Goal: Information Seeking & Learning: Check status

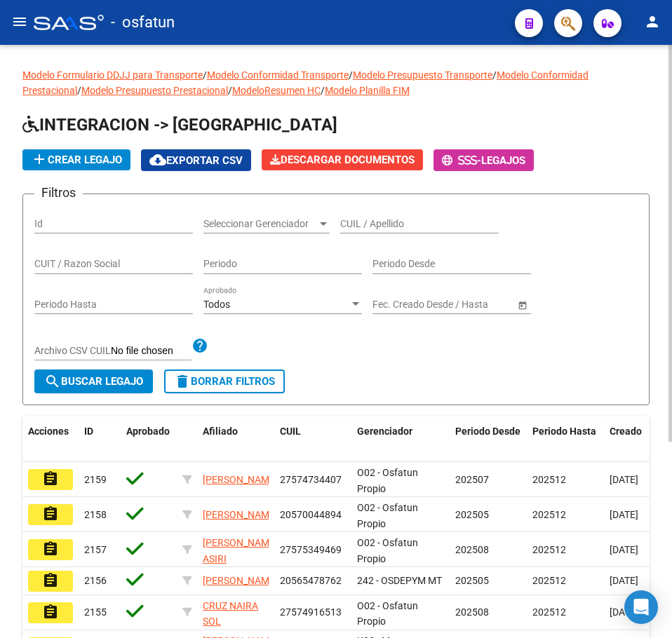
click at [77, 224] on input "Id" at bounding box center [113, 224] width 159 height 12
paste input "11377500"
type input "11377500"
click at [24, 15] on mat-icon "menu" at bounding box center [19, 21] width 17 height 17
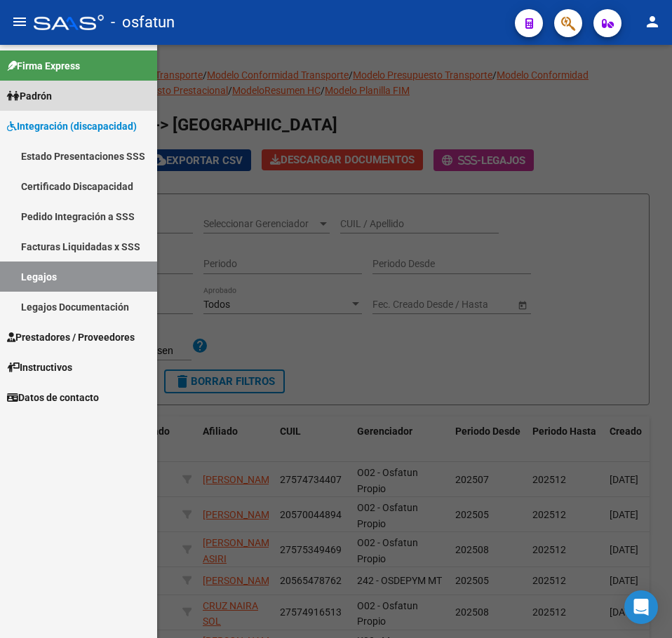
click at [40, 98] on span "Padrón" at bounding box center [29, 95] width 45 height 15
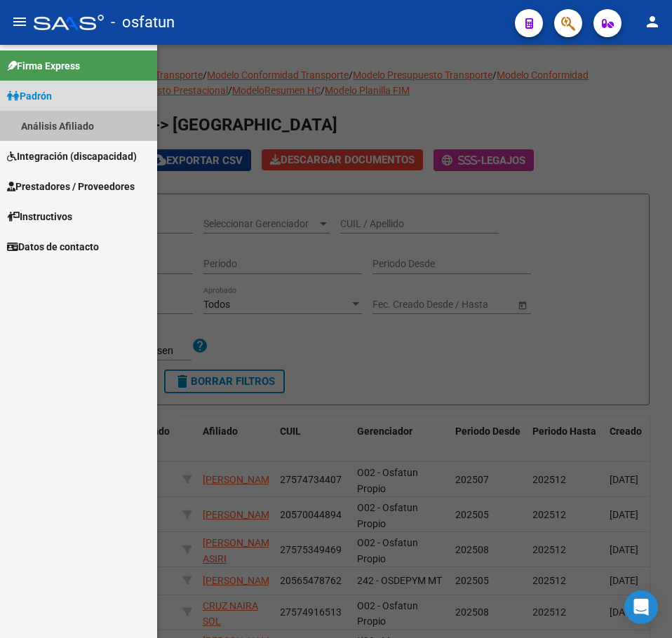
click at [72, 123] on link "Análisis Afiliado" at bounding box center [78, 126] width 157 height 30
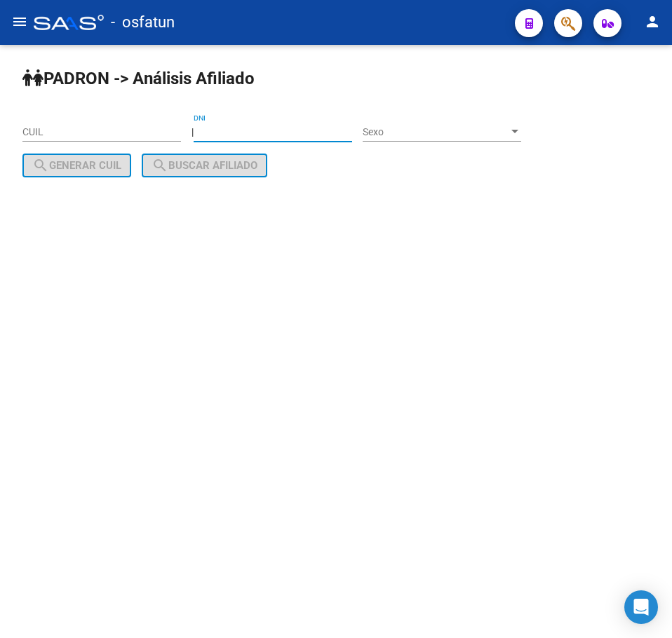
click at [265, 136] on input "DNI" at bounding box center [273, 132] width 159 height 12
paste input "11377500"
type input "11377500"
click at [465, 119] on div "Sexo Sexo" at bounding box center [442, 128] width 159 height 28
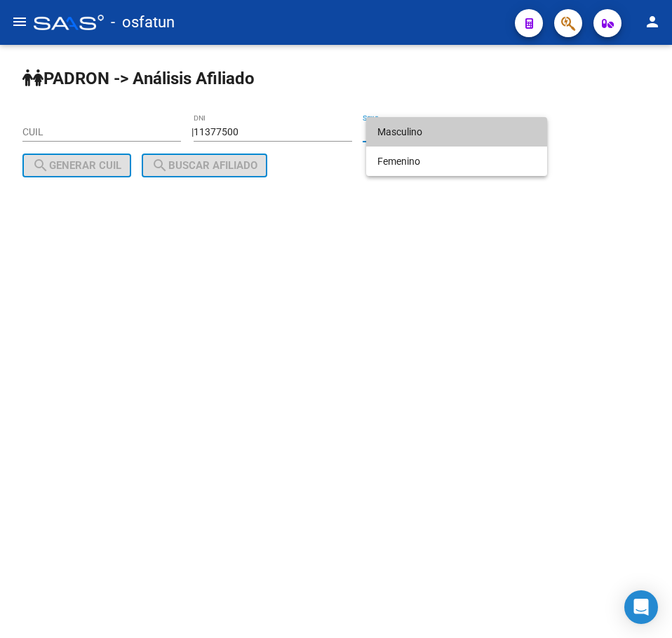
click at [441, 130] on span "Masculino" at bounding box center [456, 131] width 159 height 29
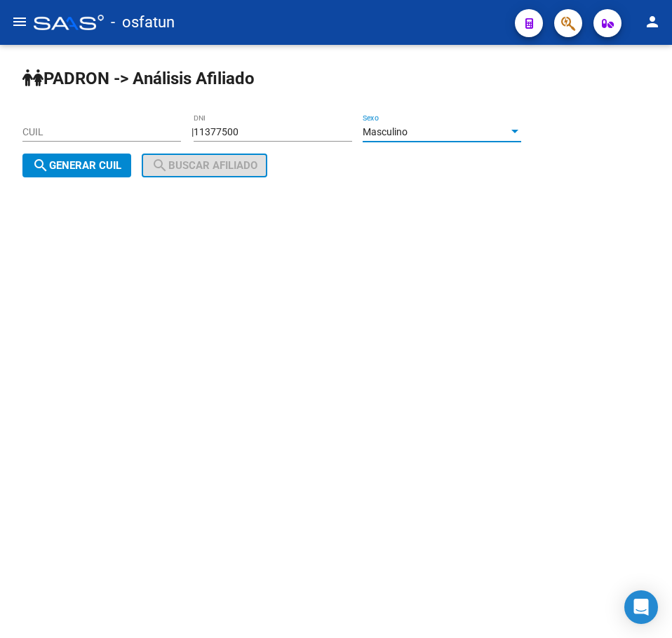
click at [62, 128] on input "CUIL" at bounding box center [101, 132] width 159 height 12
click at [279, 126] on input "11377500" at bounding box center [273, 132] width 159 height 12
drag, startPoint x: 288, startPoint y: 130, endPoint x: 188, endPoint y: 129, distance: 99.6
click at [188, 129] on app-analisis-afiliado "PADRON -> Análisis Afiliado CUIL | 11377500 DNI Masculino Sexo search Generar C…" at bounding box center [276, 149] width 509 height 46
click at [279, 122] on div "11377500 DNI" at bounding box center [273, 128] width 159 height 28
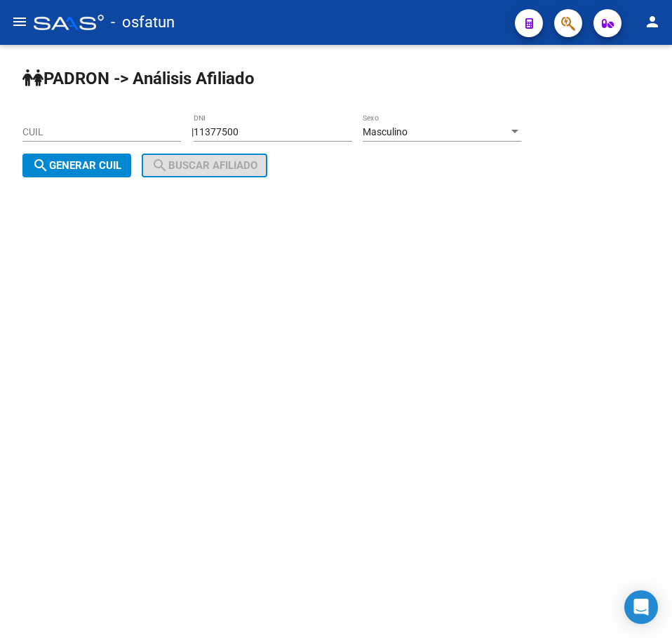
click at [72, 166] on span "search Generar CUIL" at bounding box center [76, 165] width 89 height 13
type input "23-11377500-9"
click at [216, 167] on span "search Buscar afiliado" at bounding box center [205, 165] width 106 height 13
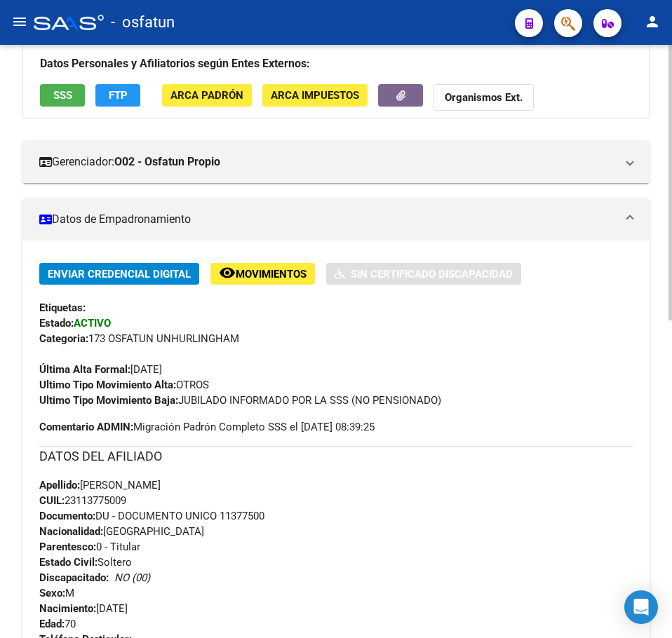
scroll to position [140, 0]
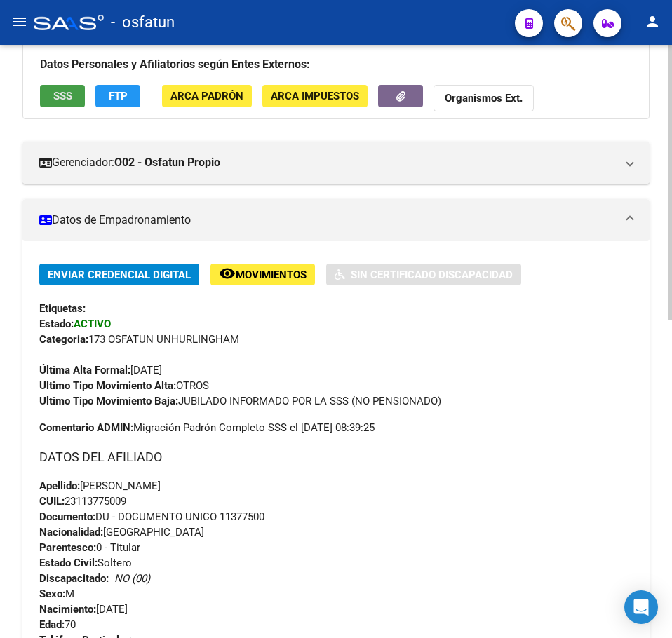
click at [69, 95] on span "SSS" at bounding box center [62, 96] width 19 height 13
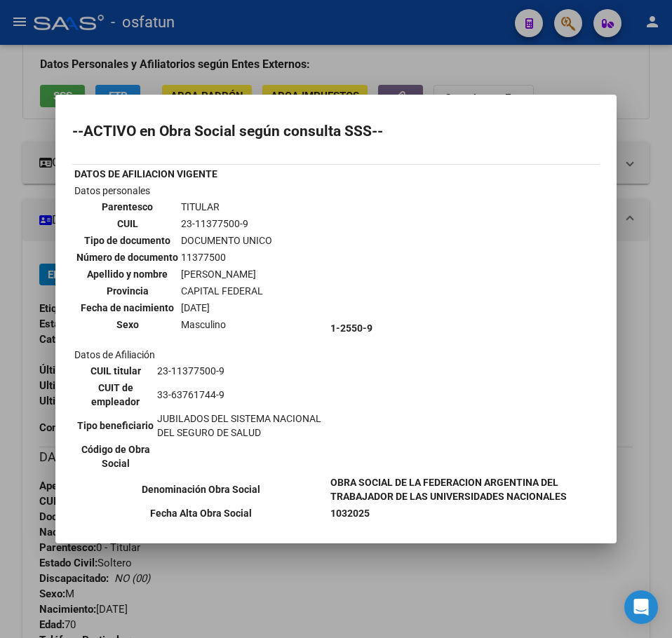
click at [627, 276] on div at bounding box center [336, 319] width 672 height 638
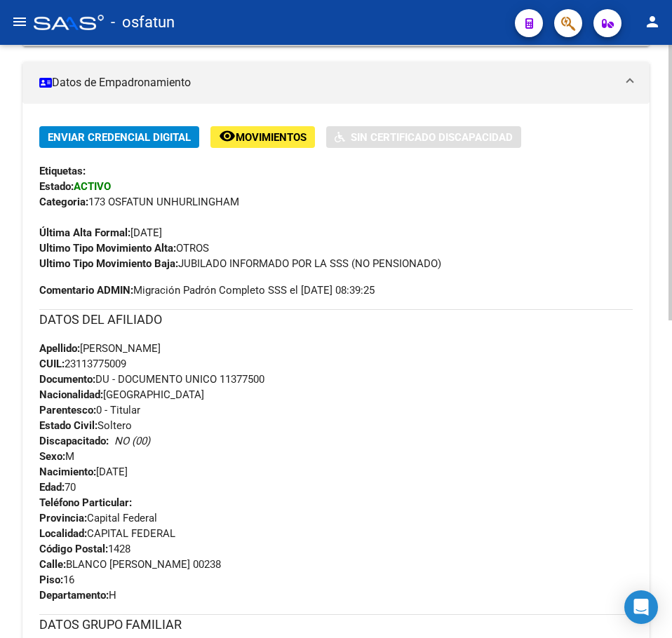
scroll to position [281, 0]
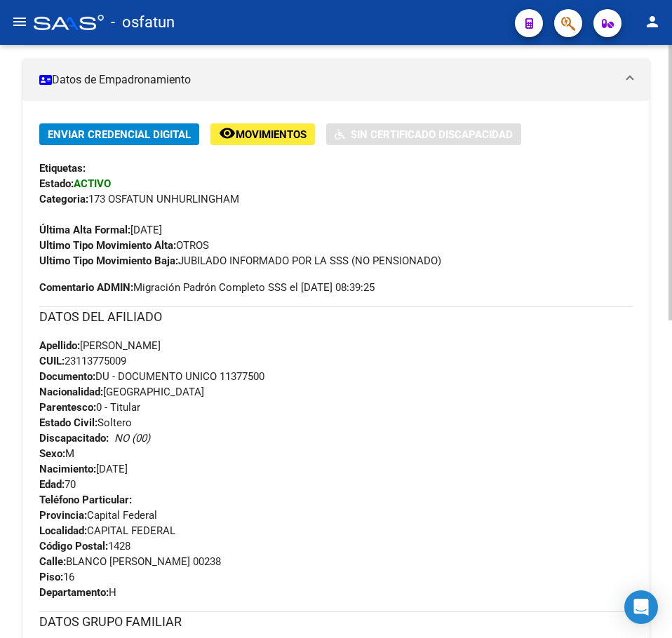
drag, startPoint x: 454, startPoint y: 260, endPoint x: 183, endPoint y: 267, distance: 270.9
click at [183, 267] on div "Ultimo Tipo Movimiento Baja: JUBILADO INFORMADO POR LA SSS (NO PENSIONADO)" at bounding box center [335, 260] width 593 height 15
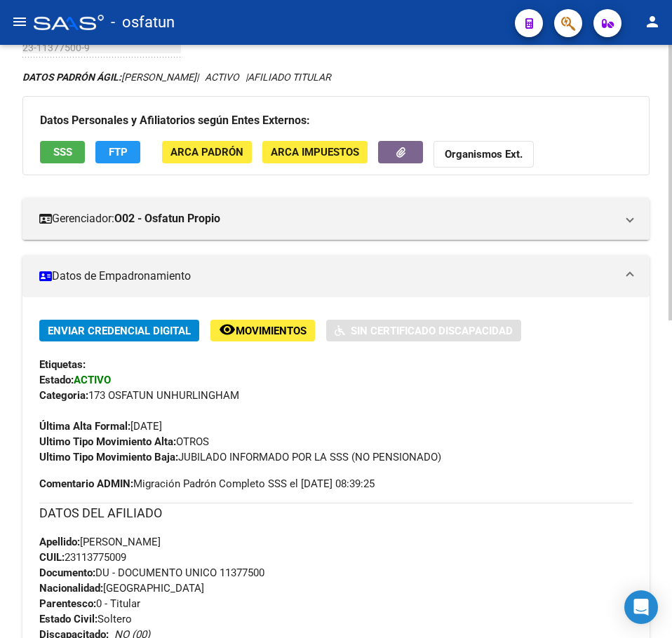
scroll to position [51, 0]
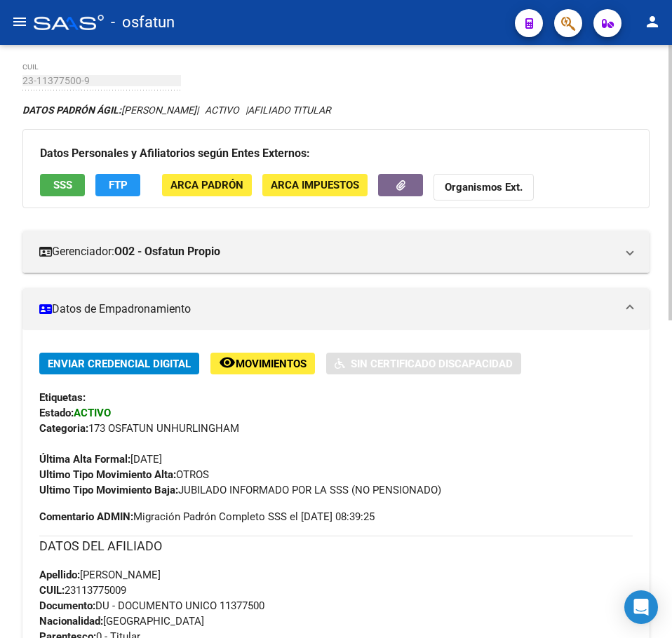
click at [327, 186] on span "ARCA Impuestos" at bounding box center [315, 186] width 88 height 13
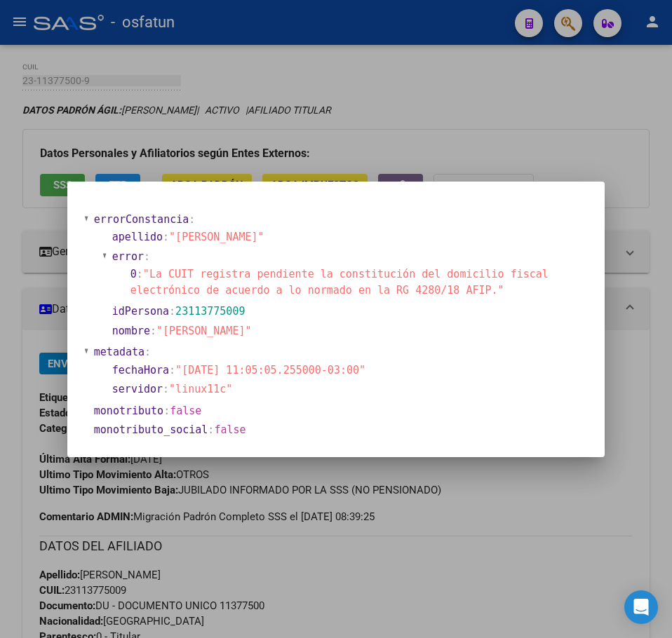
click at [584, 145] on div at bounding box center [336, 319] width 672 height 638
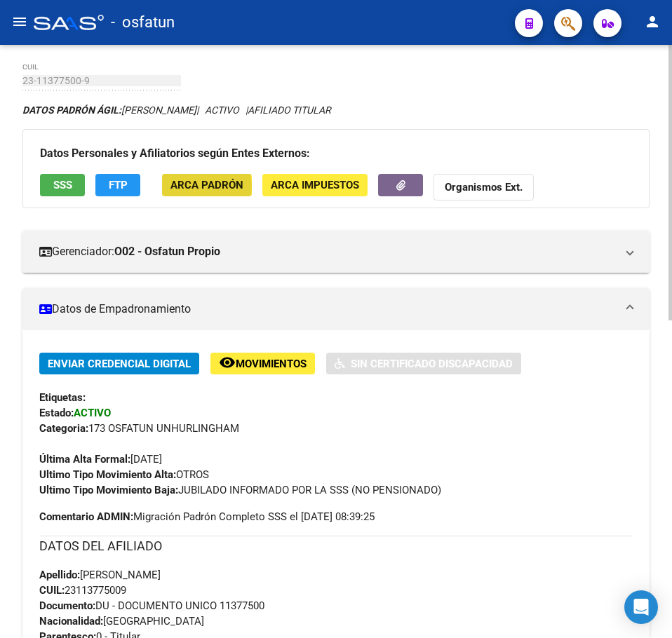
click at [181, 187] on span "ARCA Padrón" at bounding box center [206, 186] width 73 height 13
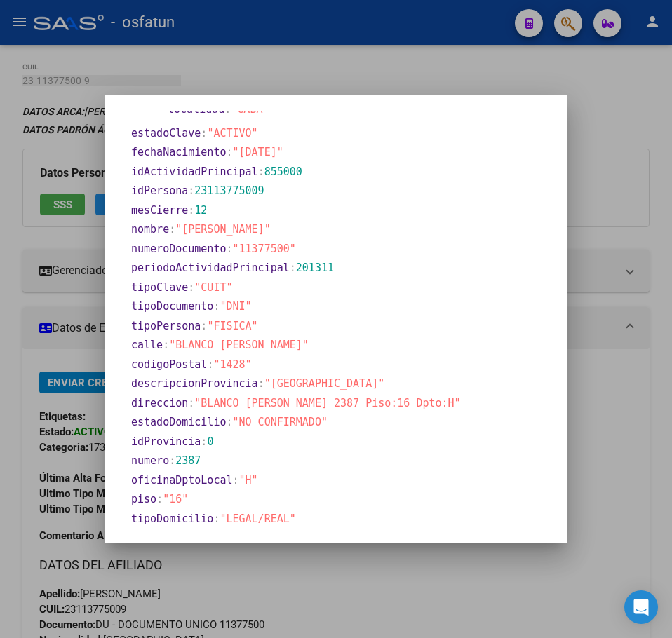
scroll to position [622, 0]
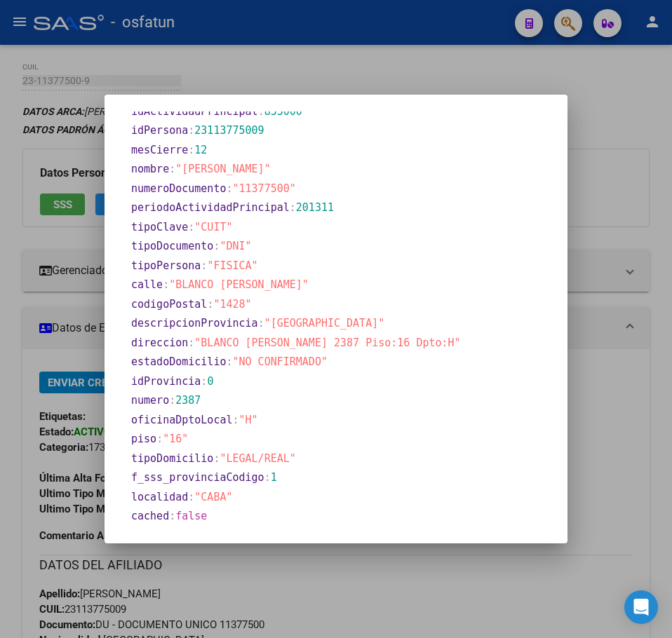
click at [612, 438] on div at bounding box center [336, 319] width 672 height 638
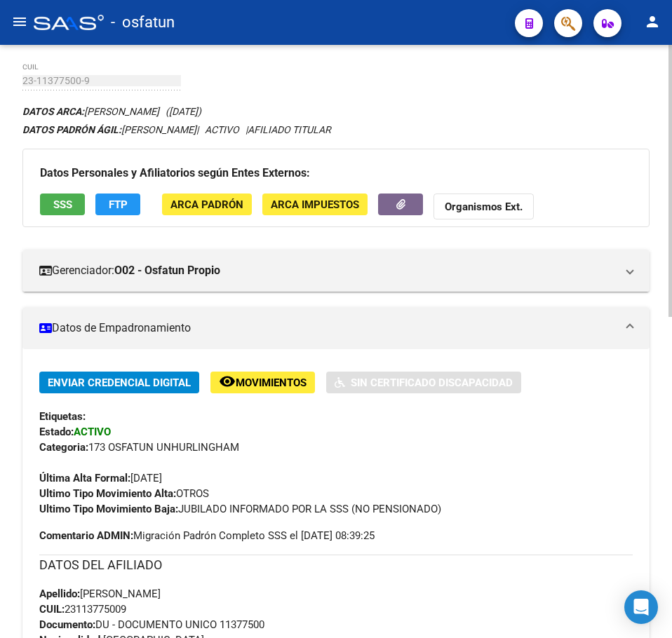
click at [128, 203] on button "FTP" at bounding box center [117, 205] width 45 height 22
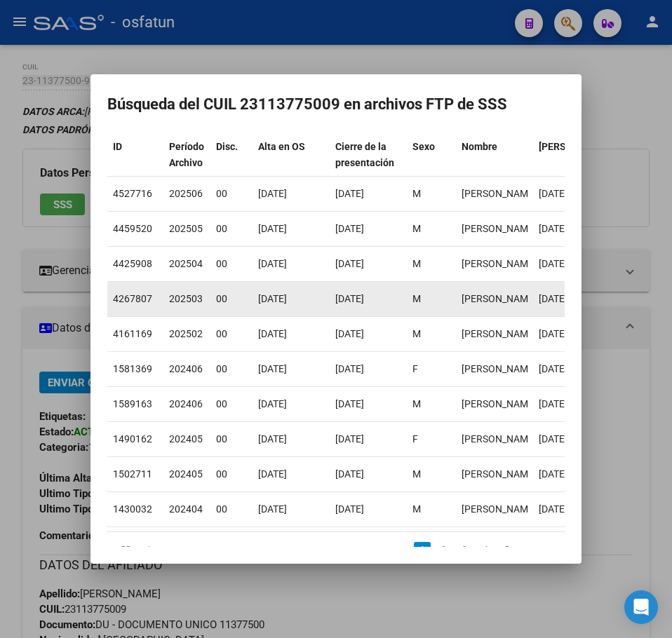
scroll to position [0, 0]
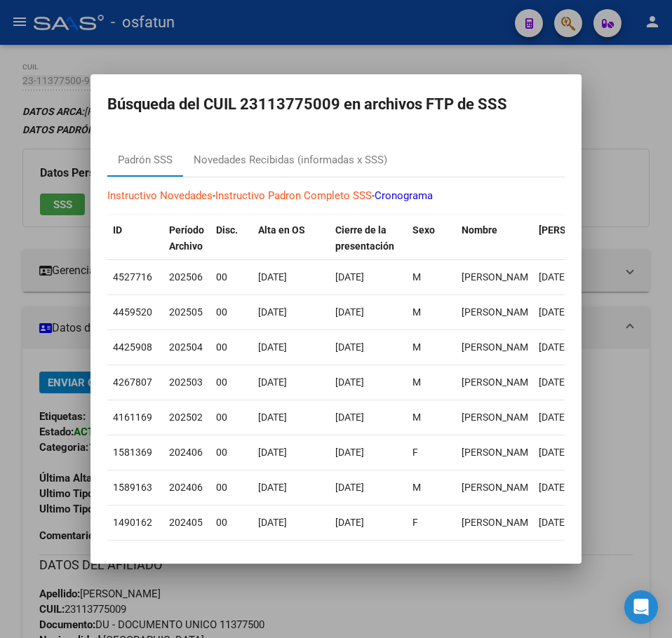
click at [631, 126] on div at bounding box center [336, 319] width 672 height 638
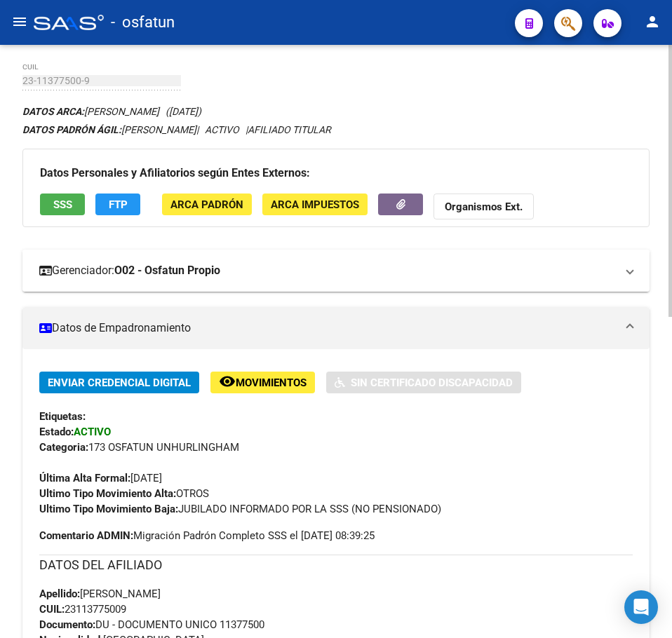
click at [623, 270] on span "Gerenciador: O02 - Osfatun Propio" at bounding box center [333, 270] width 588 height 15
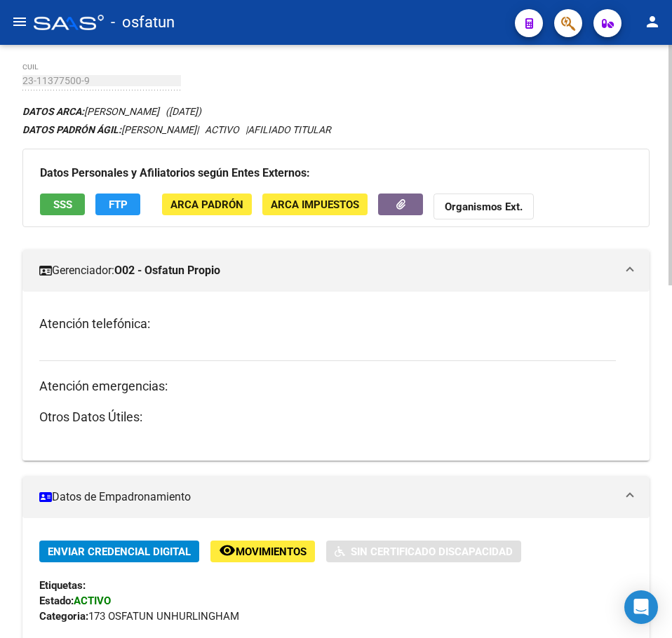
click at [622, 270] on span "Gerenciador: O02 - Osfatun Propio" at bounding box center [333, 270] width 588 height 15
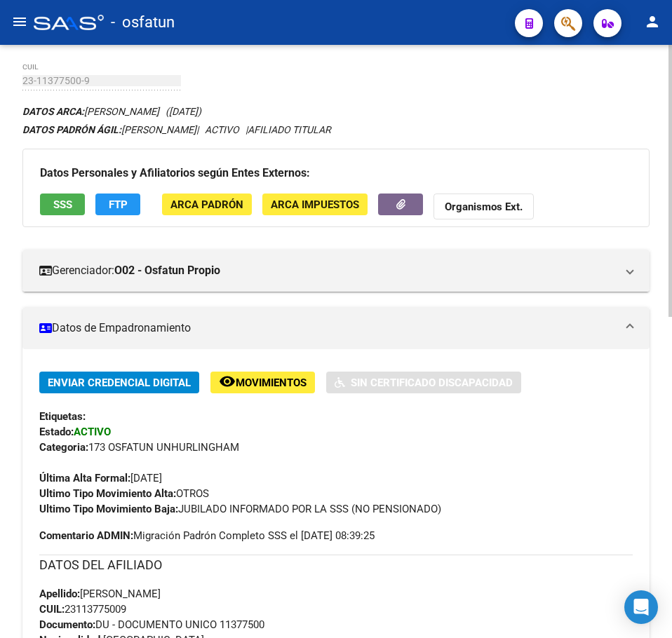
click at [619, 330] on span "Datos de Empadronamiento" at bounding box center [333, 328] width 588 height 15
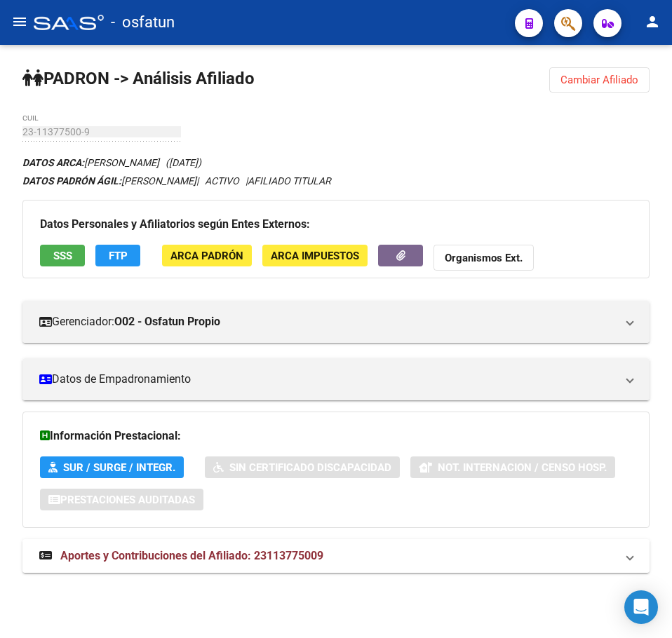
click at [312, 550] on span "Aportes y Contribuciones del Afiliado: 23113775009" at bounding box center [191, 555] width 263 height 13
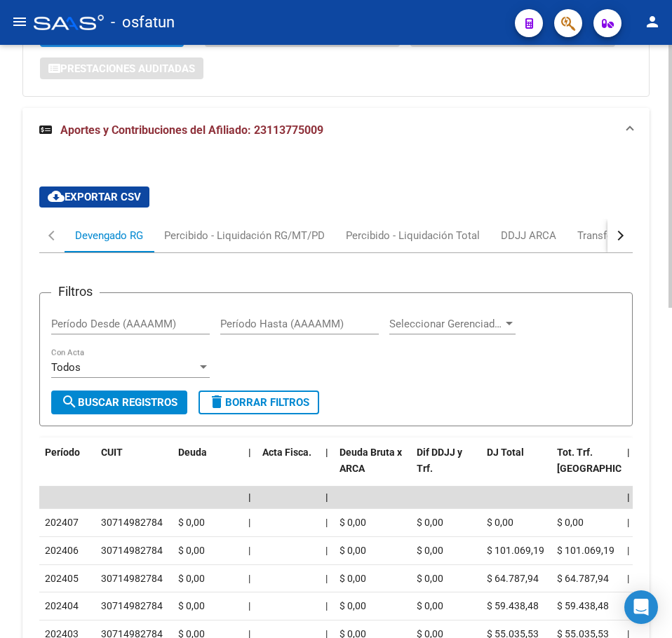
scroll to position [323, 0]
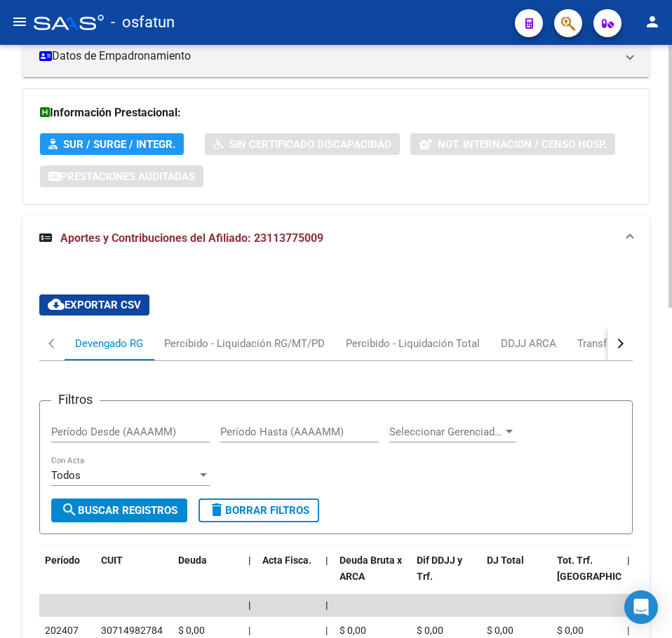
click at [322, 249] on mat-expansion-panel-header "Aportes y Contribuciones del Afiliado: 23113775009" at bounding box center [335, 238] width 627 height 45
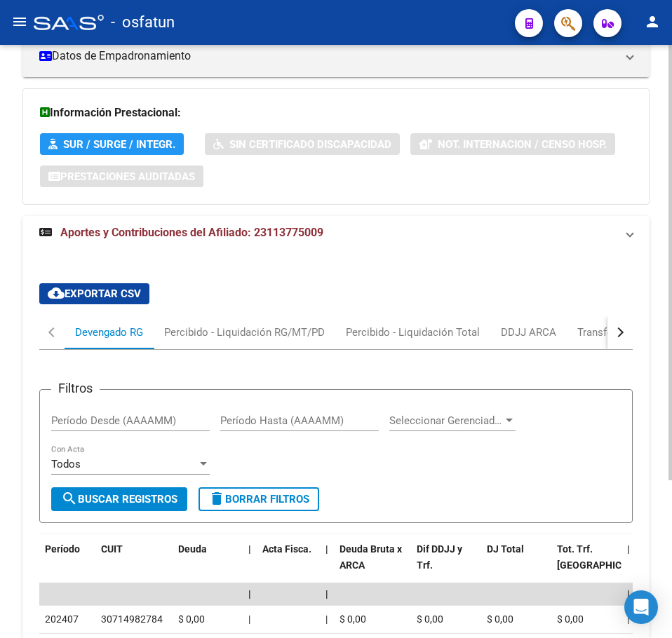
scroll to position [0, 0]
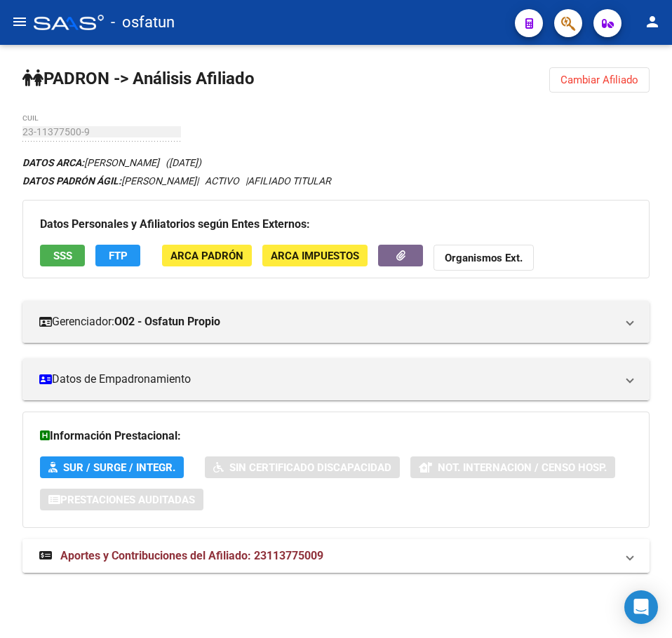
drag, startPoint x: 267, startPoint y: 563, endPoint x: 321, endPoint y: 561, distance: 54.8
click at [321, 561] on strong "Aportes y Contribuciones del Afiliado: 23113775009" at bounding box center [181, 556] width 284 height 15
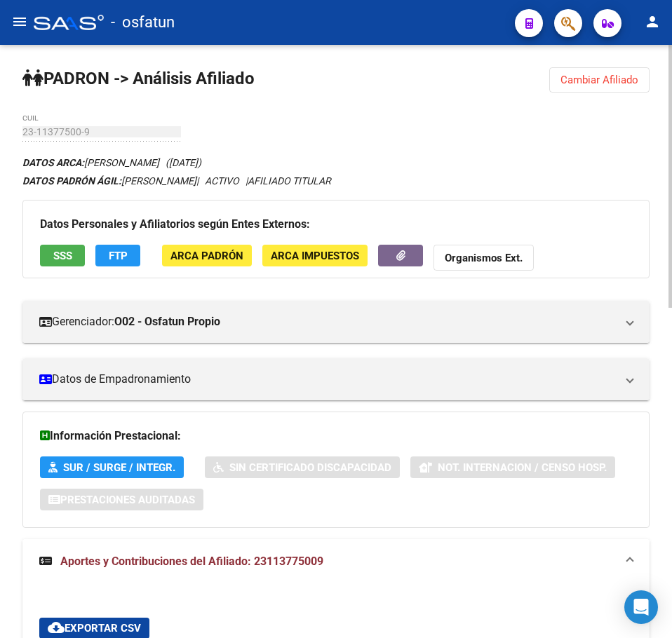
copy span "11377500"
click at [81, 76] on strong "PADRON -> Análisis Afiliado" at bounding box center [138, 79] width 232 height 20
click at [572, 72] on button "Cambiar Afiliado" at bounding box center [599, 79] width 100 height 25
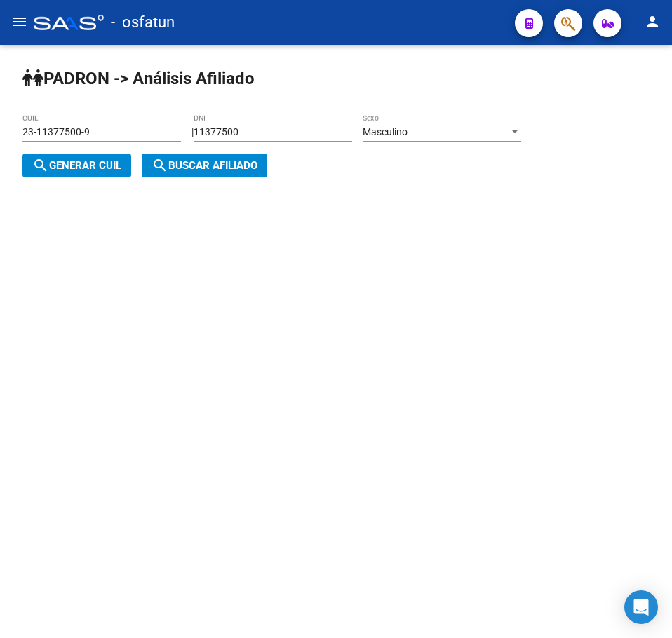
drag, startPoint x: 256, startPoint y: 124, endPoint x: 288, endPoint y: 128, distance: 31.8
click at [257, 124] on div "11377500 DNI" at bounding box center [273, 128] width 159 height 28
click at [290, 130] on input "11377500" at bounding box center [273, 132] width 159 height 12
drag, startPoint x: 290, startPoint y: 130, endPoint x: 121, endPoint y: 119, distance: 170.1
click at [121, 126] on app-analisis-afiliado "PADRON -> Análisis Afiliado 23-11377500-9 CUIL | 11377500 DNI Masculino Sexo se…" at bounding box center [276, 149] width 509 height 46
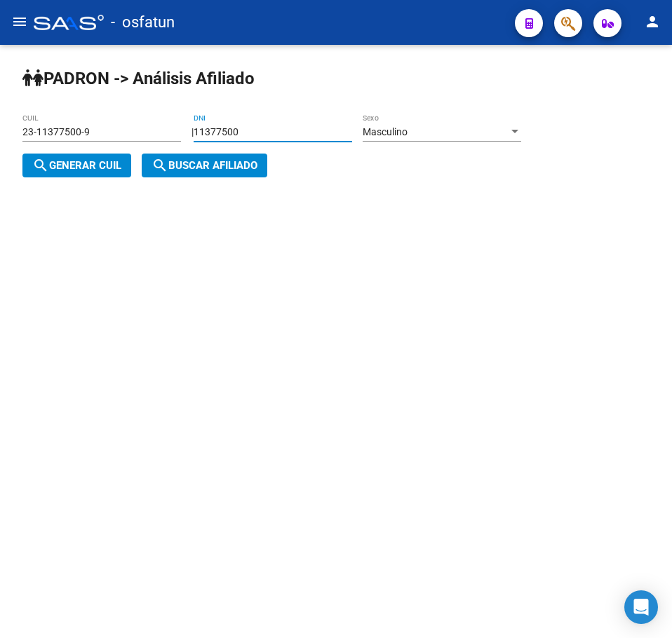
paste input "2412648"
type input "12412648"
click at [88, 167] on span "search Generar CUIL" at bounding box center [76, 165] width 89 height 13
type input "20-12412648-8"
click at [213, 168] on span "search Buscar afiliado" at bounding box center [205, 165] width 106 height 13
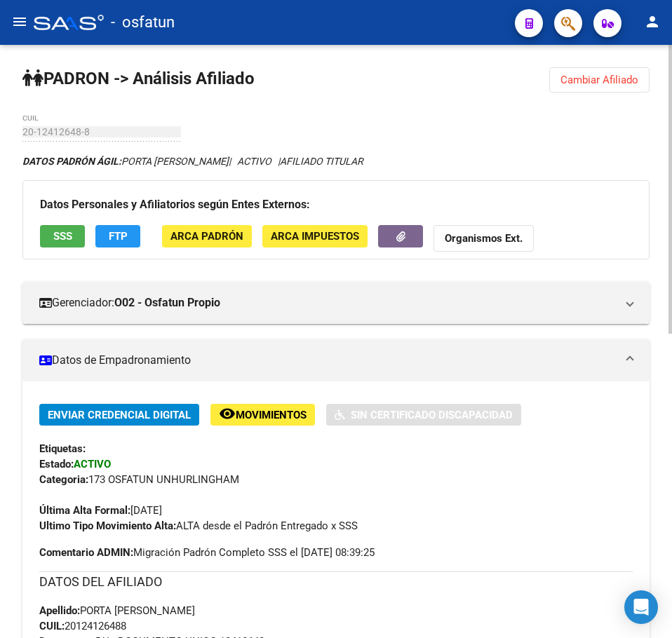
click at [624, 79] on span "Cambiar Afiliado" at bounding box center [600, 80] width 78 height 13
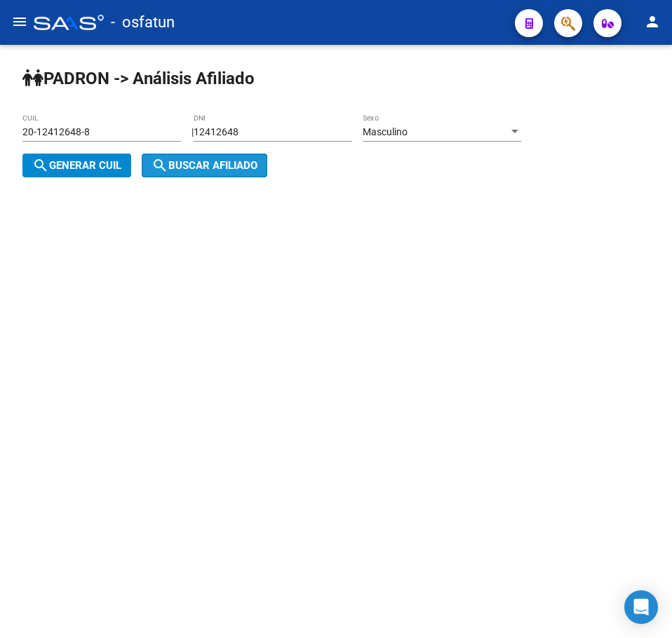
click at [223, 161] on span "search Buscar afiliado" at bounding box center [205, 165] width 106 height 13
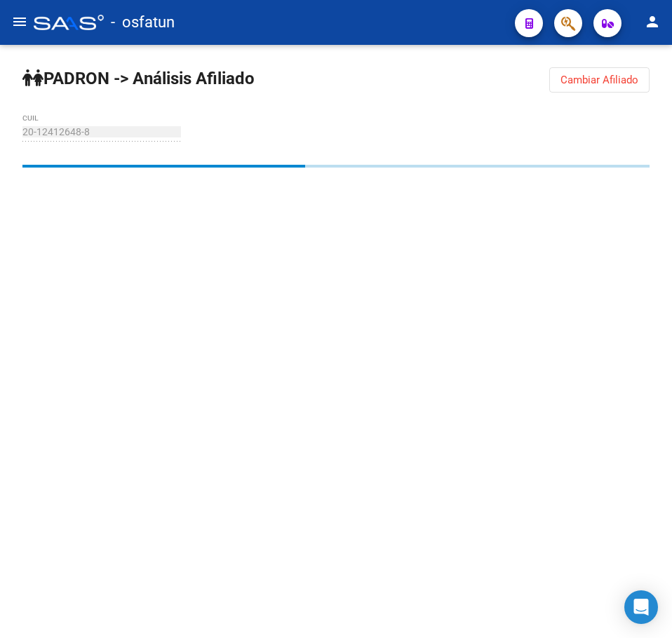
click at [616, 70] on button "Cambiar Afiliado" at bounding box center [599, 79] width 100 height 25
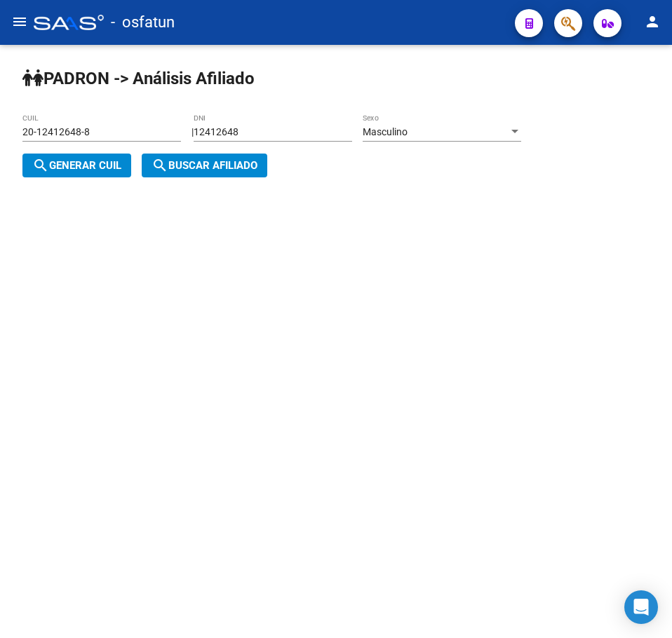
click at [300, 128] on input "12412648" at bounding box center [273, 132] width 159 height 12
drag, startPoint x: 300, startPoint y: 128, endPoint x: 67, endPoint y: 108, distance: 233.8
click at [67, 108] on div "PADRON -> Análisis Afiliado 20-12412648-8 CUIL | 12412648 DNI Masculino Sexo se…" at bounding box center [336, 133] width 672 height 177
paste input "3199104"
type input "13199104"
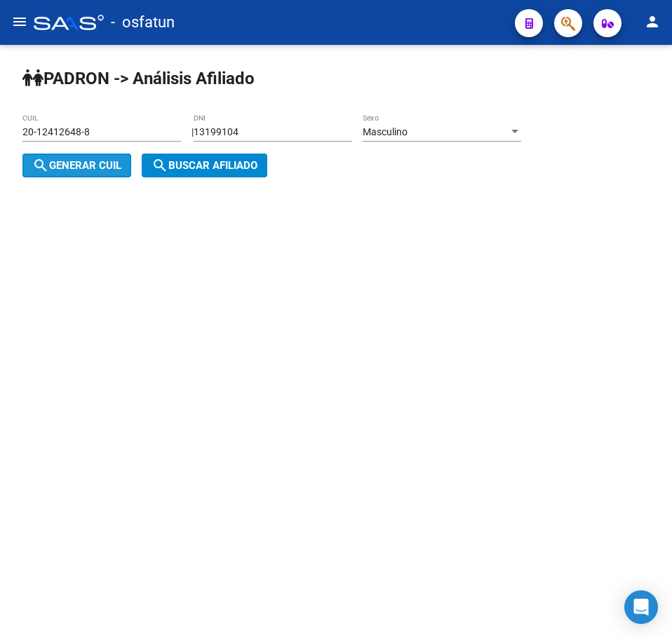
click at [59, 169] on span "search Generar CUIL" at bounding box center [76, 165] width 89 height 13
type input "20-13199104-6"
click at [213, 165] on span "search Buscar afiliado" at bounding box center [205, 165] width 106 height 13
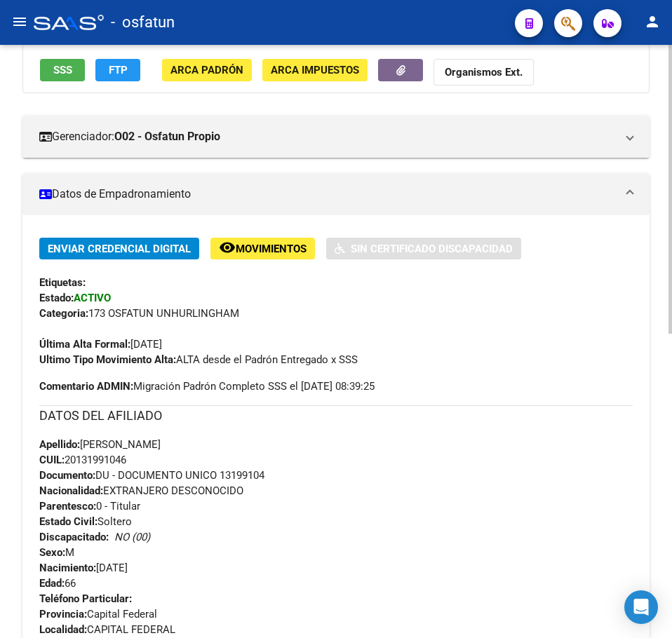
scroll to position [135, 0]
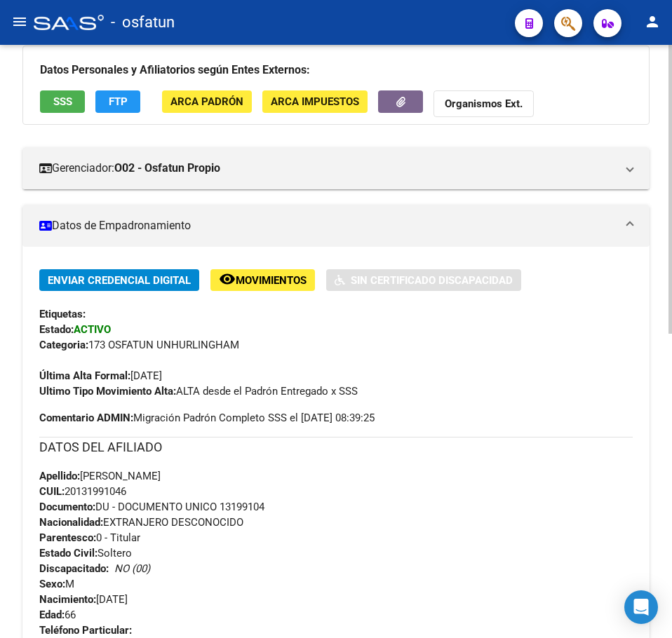
click at [54, 96] on span "SSS" at bounding box center [62, 102] width 19 height 13
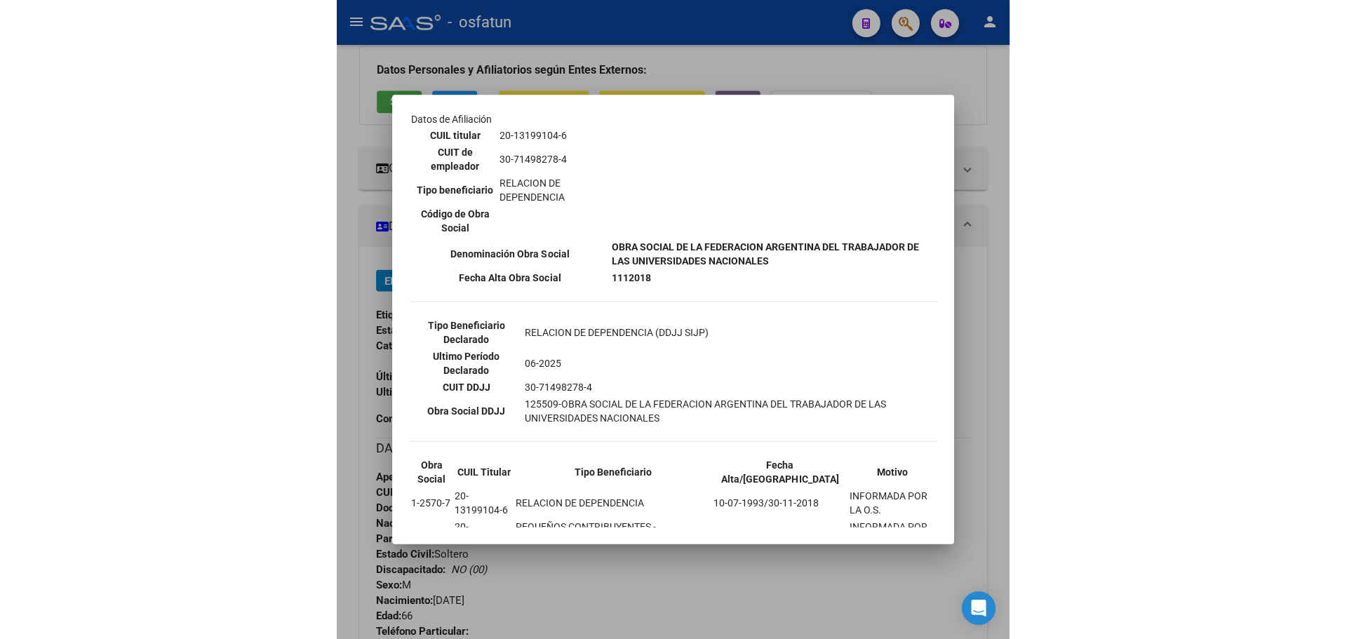
scroll to position [329, 0]
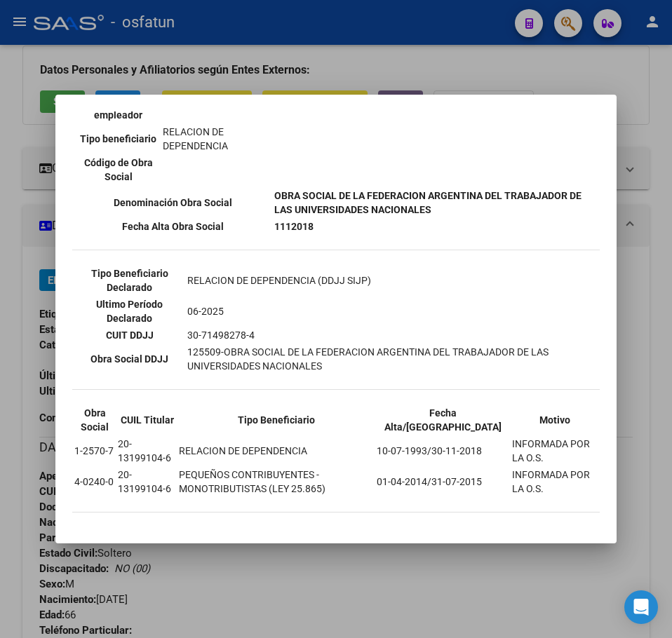
click at [370, 577] on div at bounding box center [336, 319] width 672 height 638
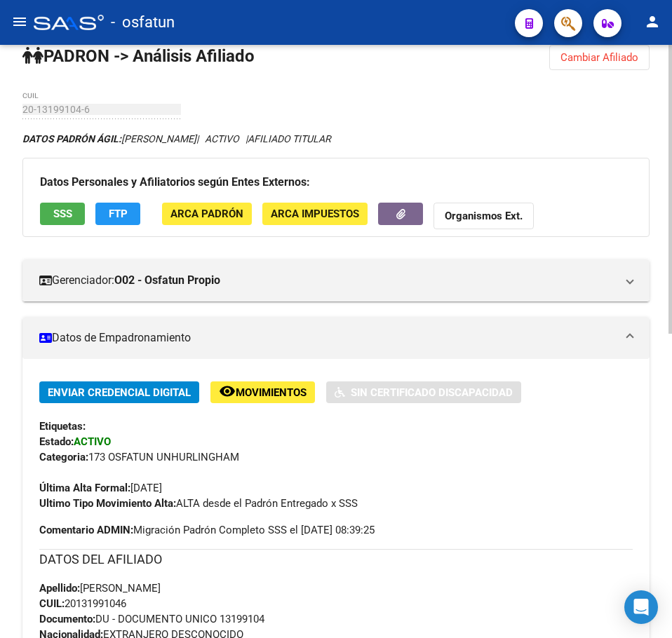
scroll to position [0, 0]
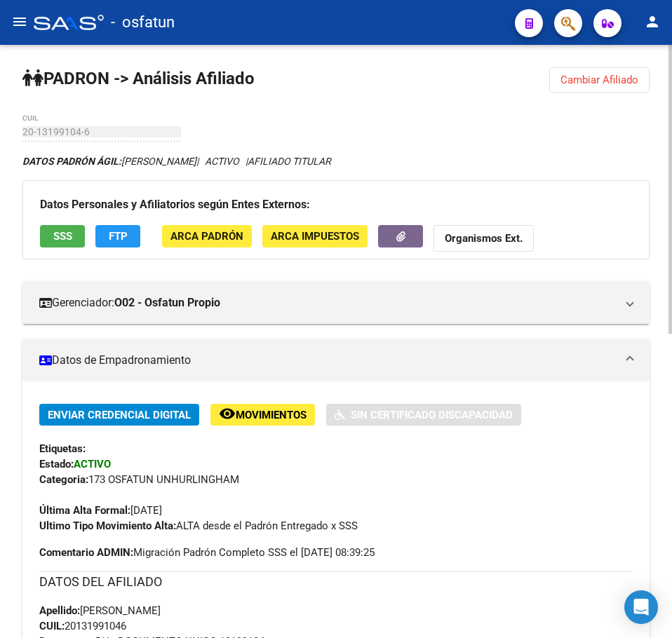
click at [62, 237] on span "SSS" at bounding box center [62, 237] width 19 height 13
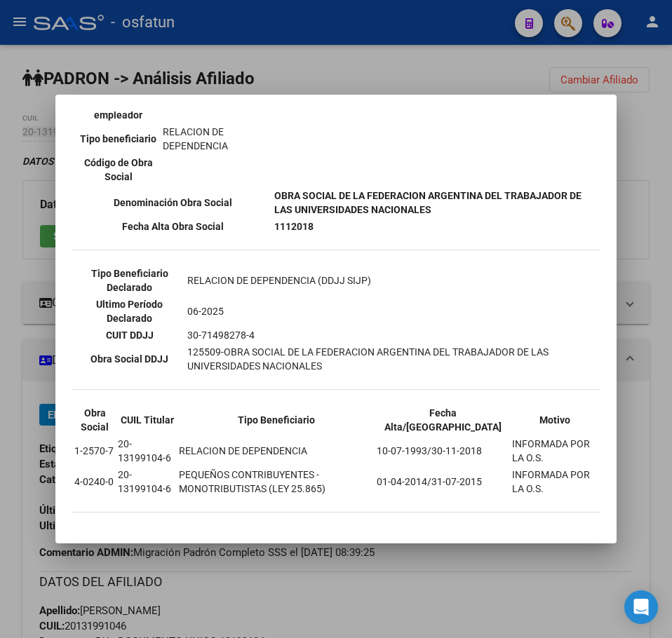
scroll to position [329, 0]
click at [648, 148] on div at bounding box center [336, 319] width 672 height 638
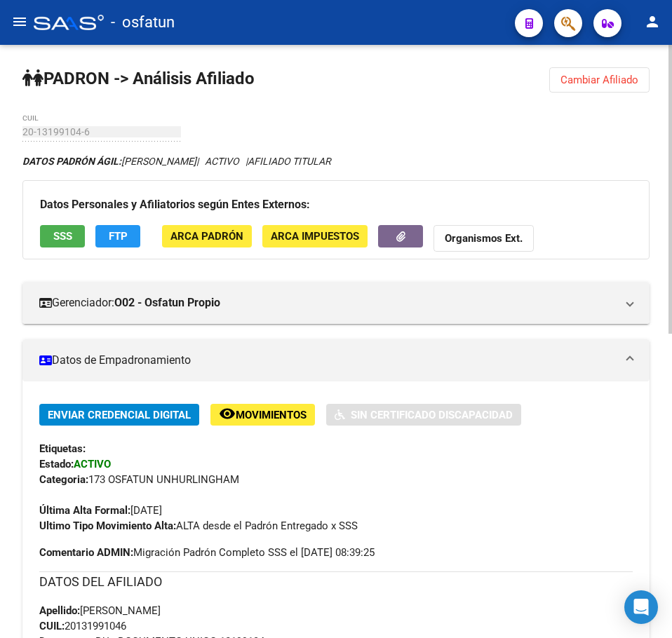
drag, startPoint x: 568, startPoint y: 77, endPoint x: 591, endPoint y: 79, distance: 23.2
click at [568, 77] on span "Cambiar Afiliado" at bounding box center [600, 80] width 78 height 13
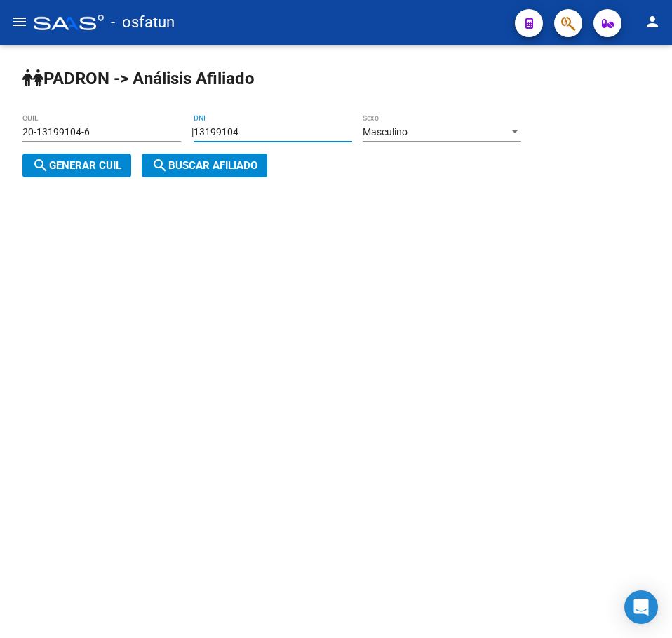
drag, startPoint x: 280, startPoint y: 126, endPoint x: 83, endPoint y: 114, distance: 197.4
click at [83, 126] on app-analisis-afiliado "PADRON -> Análisis Afiliado 20-13199104-6 CUIL | 13199104 DNI Masculino Sexo se…" at bounding box center [276, 149] width 509 height 46
paste input "44548"
type input "13445484"
click at [96, 165] on span "search Generar CUIL" at bounding box center [76, 165] width 89 height 13
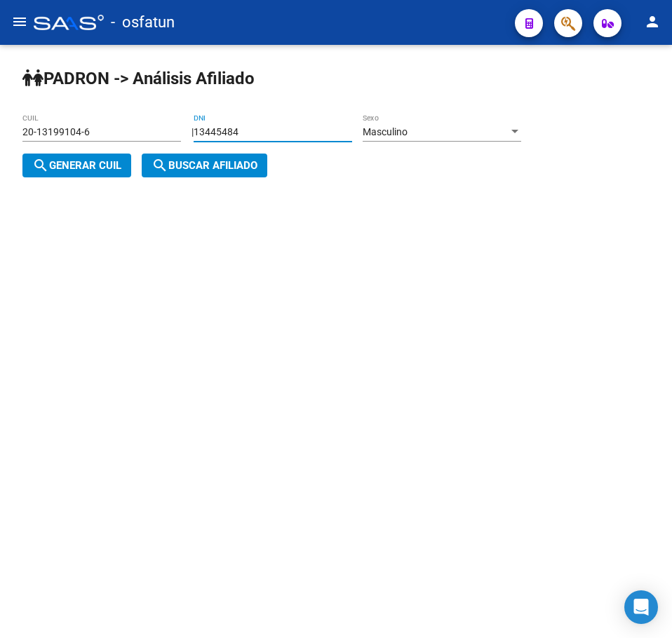
type input "23-13445484-9"
click at [213, 161] on span "search Buscar afiliado" at bounding box center [205, 165] width 106 height 13
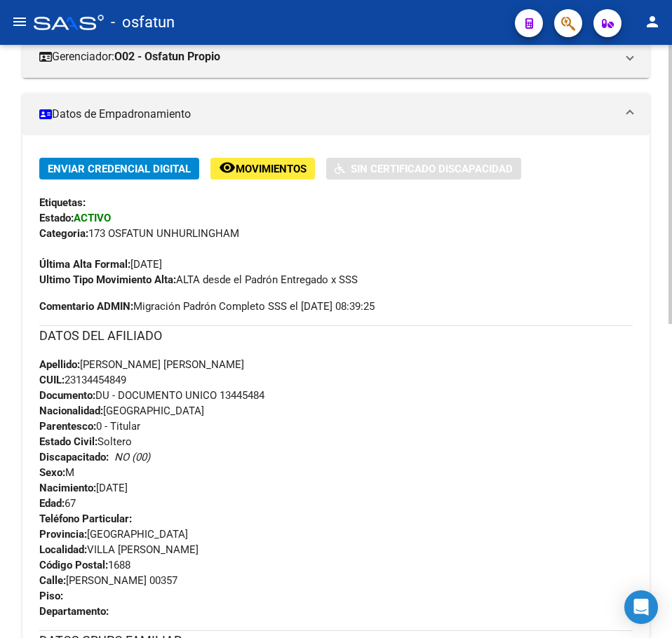
scroll to position [106, 0]
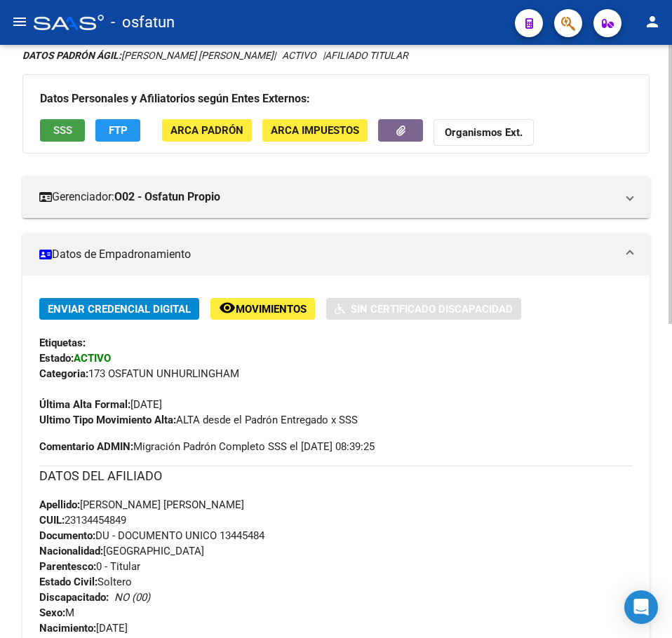
click at [65, 123] on span "SSS" at bounding box center [62, 129] width 19 height 13
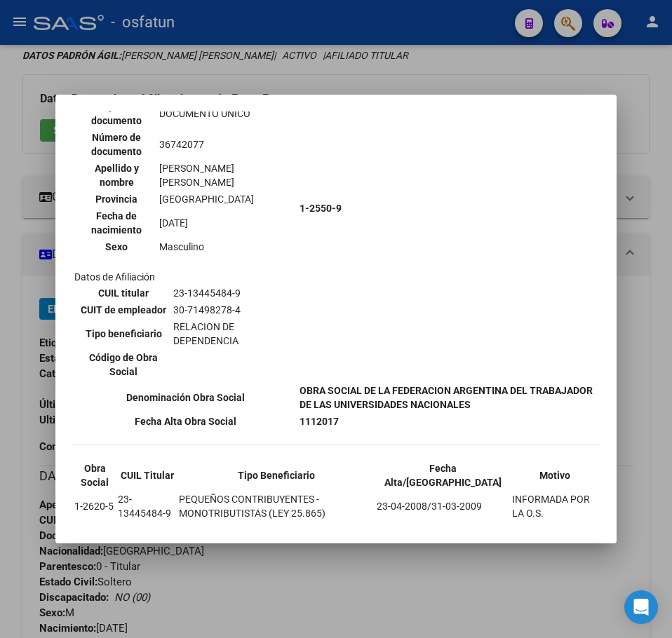
scroll to position [727, 0]
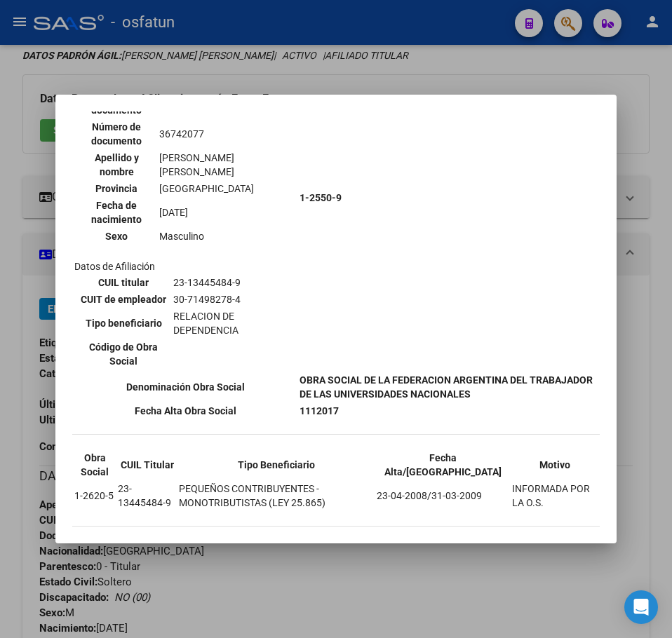
click at [415, 84] on div at bounding box center [336, 319] width 672 height 638
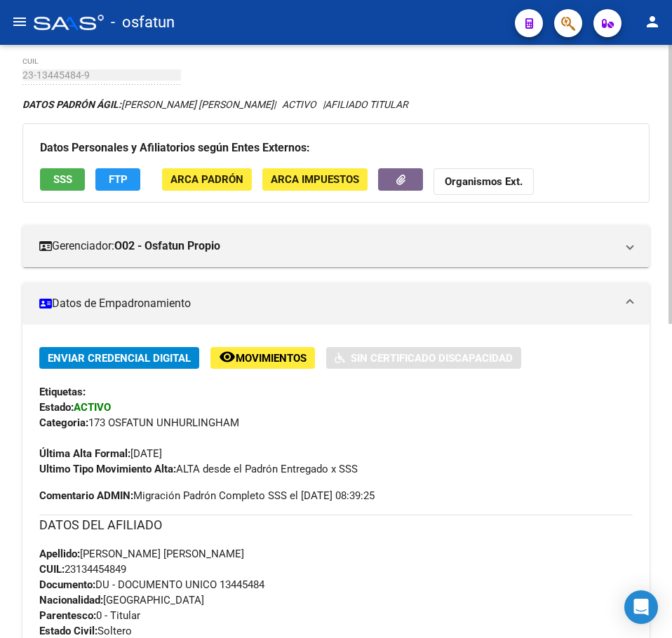
scroll to position [0, 0]
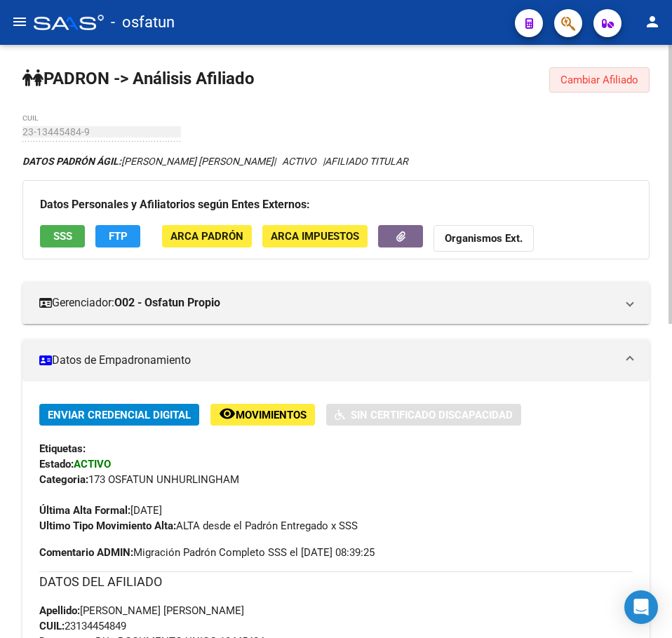
click at [607, 76] on span "Cambiar Afiliado" at bounding box center [600, 80] width 78 height 13
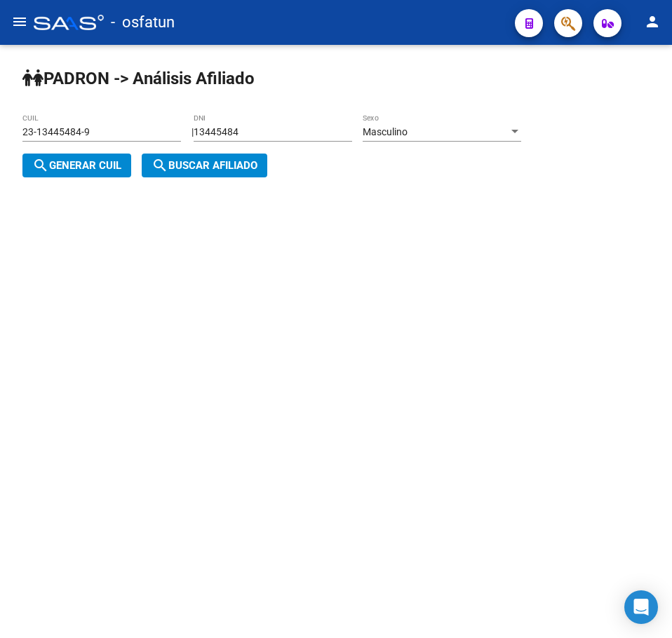
click at [249, 131] on input "13445484" at bounding box center [273, 132] width 159 height 12
drag, startPoint x: 294, startPoint y: 130, endPoint x: 165, endPoint y: 128, distance: 129.1
click at [165, 128] on app-analisis-afiliado "PADRON -> Análisis Afiliado 23-13445484-9 CUIL | 13445484 DNI Masculino Sexo se…" at bounding box center [276, 149] width 509 height 46
paste input "number"
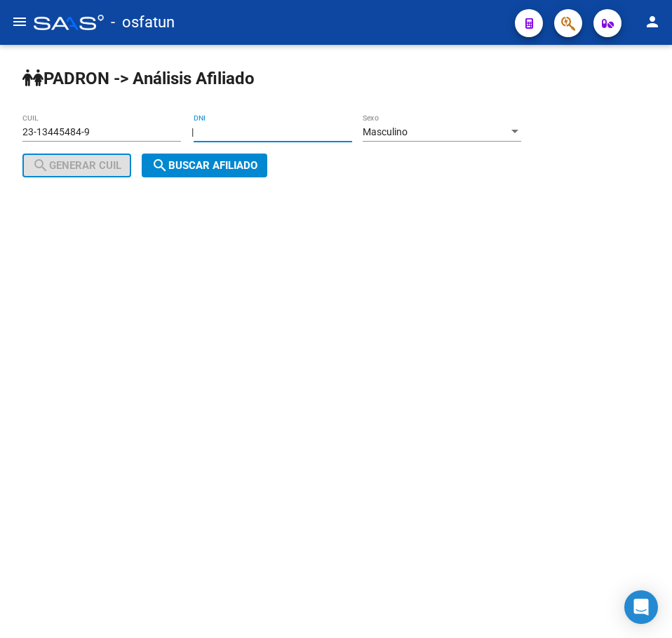
paste input "number"
click at [135, 121] on div "23-13445484-9 CUIL" at bounding box center [101, 128] width 159 height 28
drag, startPoint x: 136, startPoint y: 131, endPoint x: -1, endPoint y: 142, distance: 137.3
click at [0, 142] on html "menu - osfatun person Firma Express Padrón Análisis Afiliado Integración (disca…" at bounding box center [336, 319] width 672 height 638
paste input "0-13862598-3"
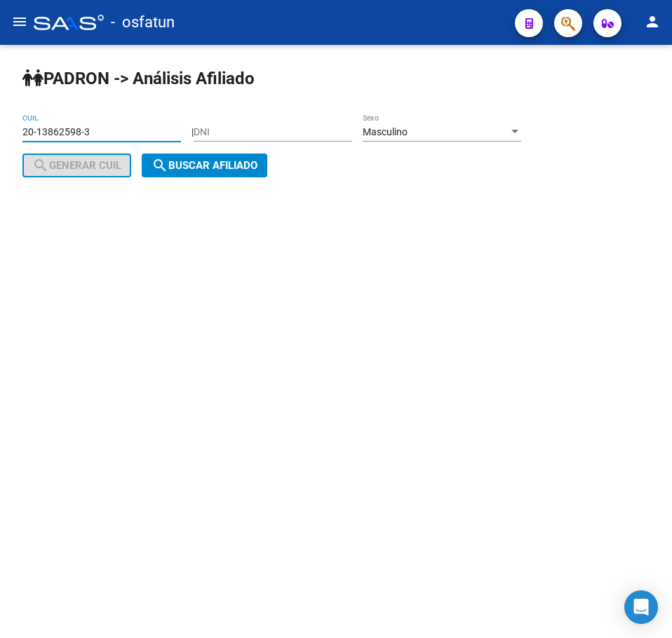
type input "20-13862598-3"
click at [184, 163] on span "search Buscar afiliado" at bounding box center [205, 165] width 106 height 13
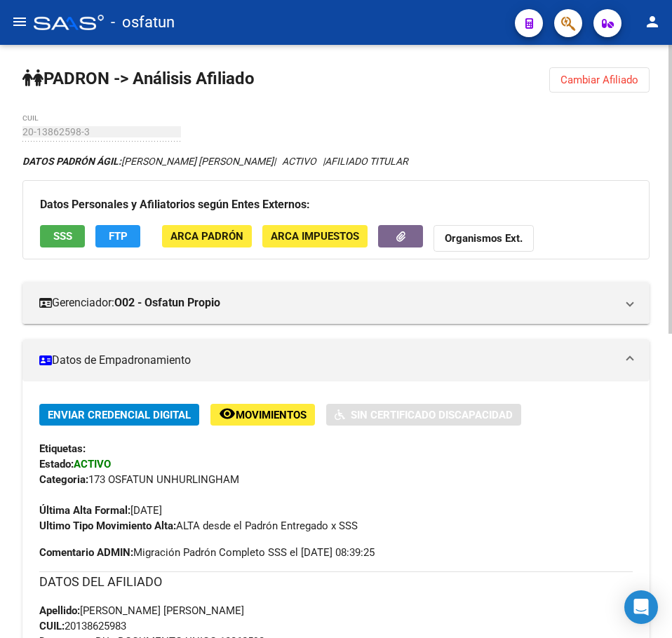
click at [51, 237] on button "SSS" at bounding box center [62, 236] width 45 height 22
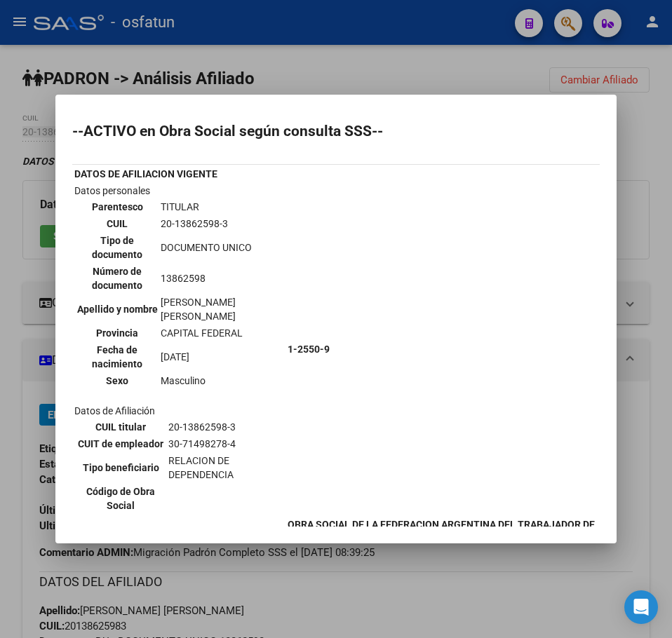
click at [645, 128] on div at bounding box center [336, 319] width 672 height 638
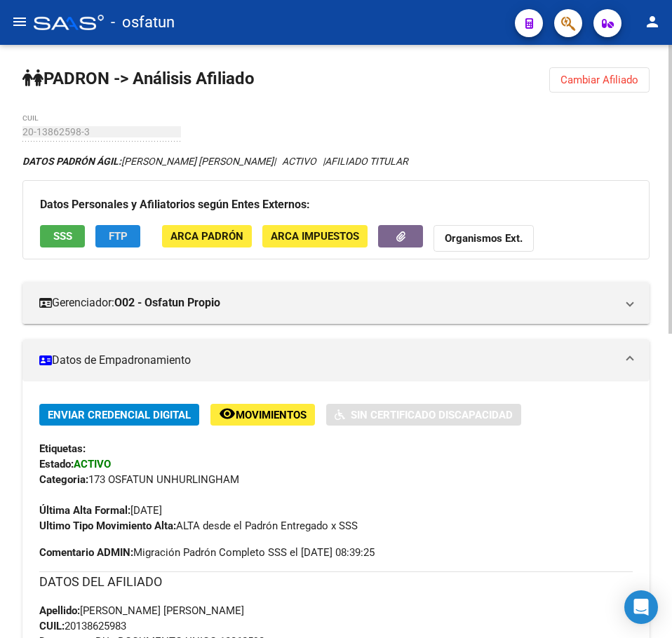
click at [114, 229] on button "FTP" at bounding box center [117, 236] width 45 height 22
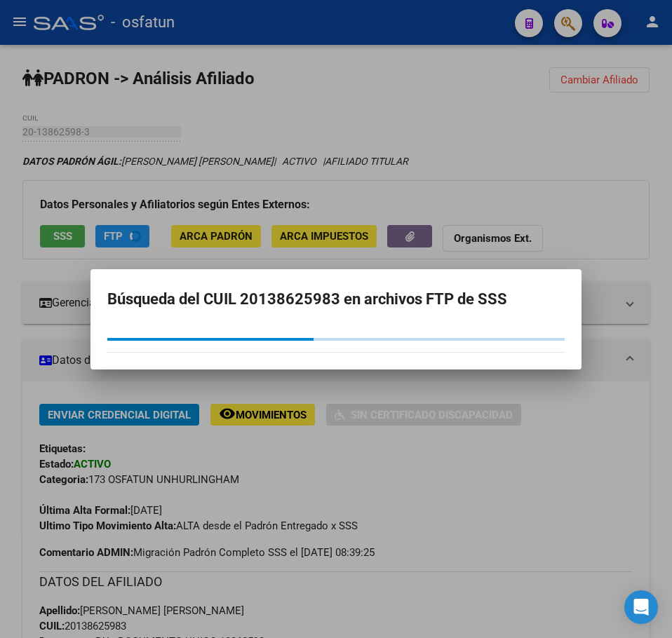
click at [227, 236] on div at bounding box center [336, 319] width 672 height 638
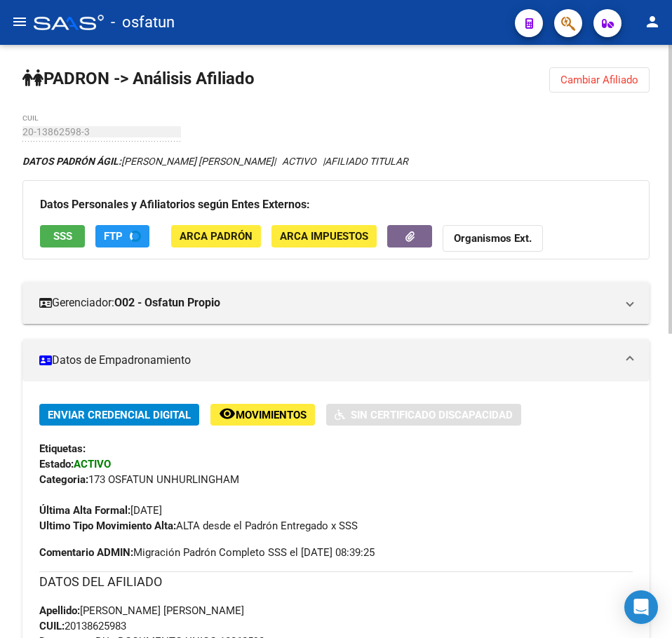
click at [228, 235] on span "ARCA Padrón" at bounding box center [216, 237] width 73 height 13
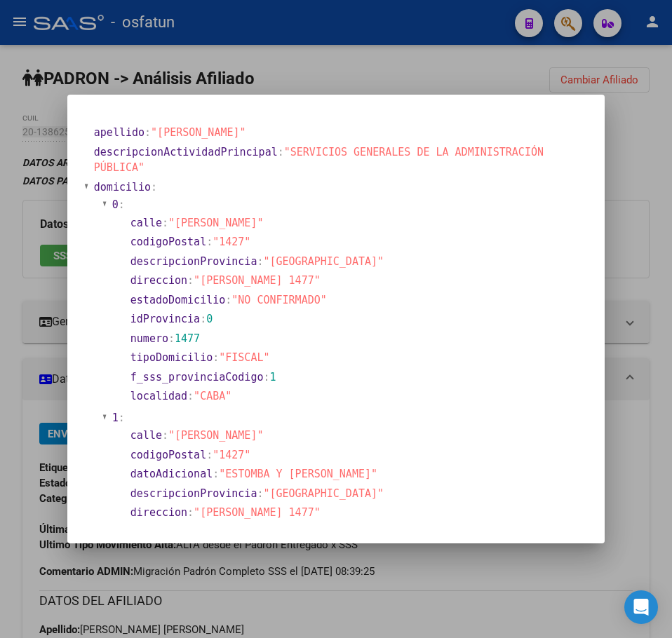
click at [653, 152] on div at bounding box center [336, 319] width 672 height 638
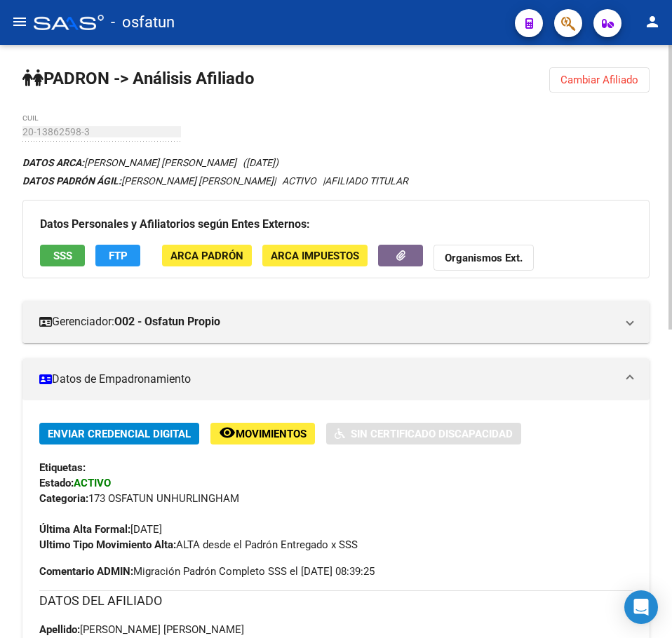
click at [311, 260] on span "ARCA Impuestos" at bounding box center [315, 256] width 88 height 13
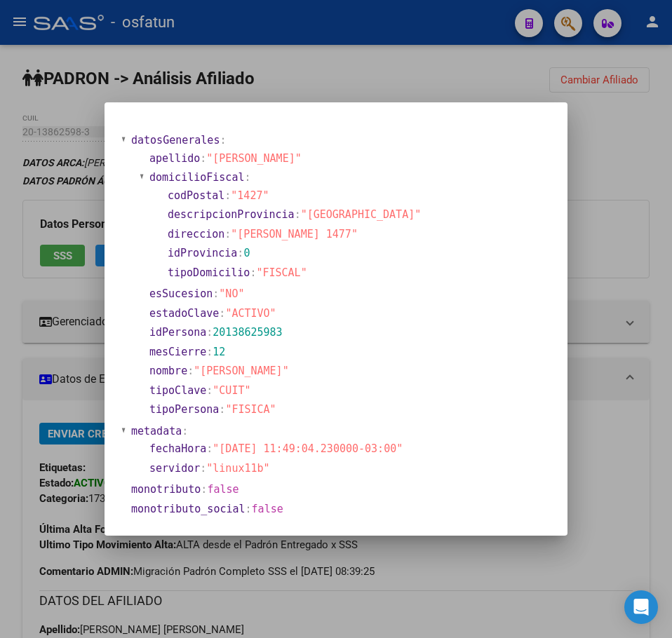
click at [638, 244] on div at bounding box center [336, 319] width 672 height 638
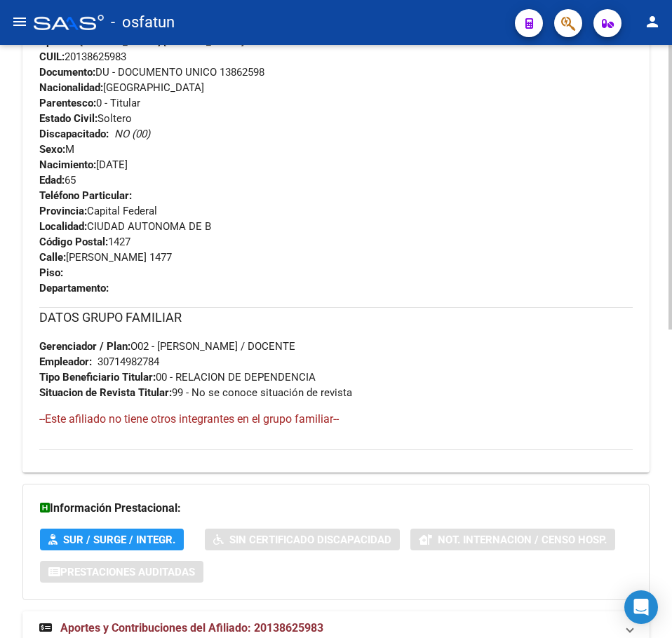
scroll to position [645, 0]
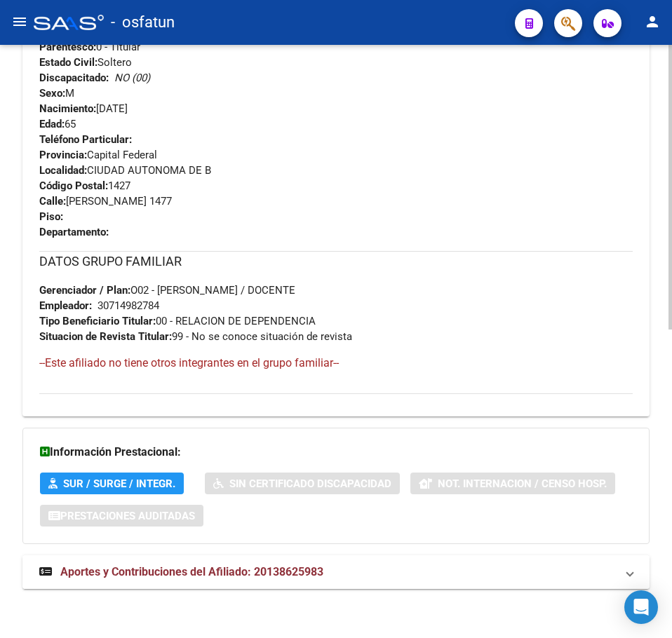
click at [246, 576] on span "Aportes y Contribuciones del Afiliado: 20138625983" at bounding box center [191, 571] width 263 height 13
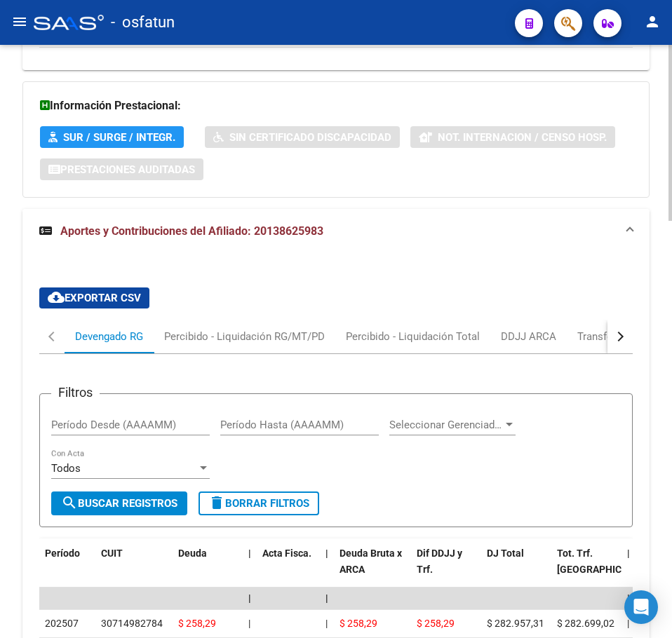
scroll to position [984, 0]
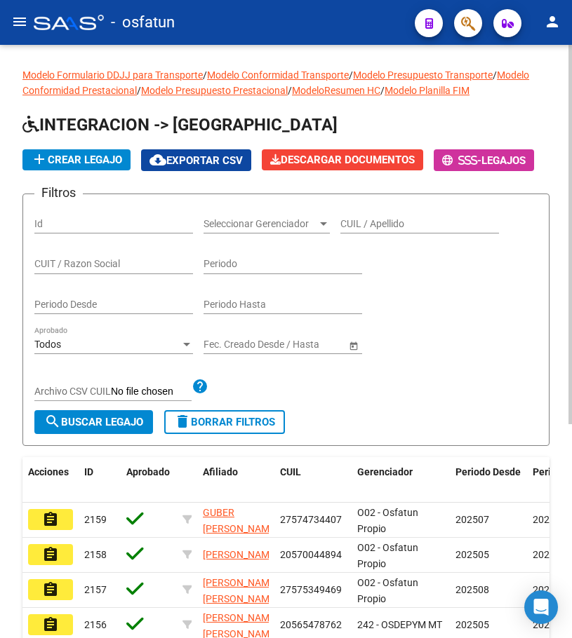
click at [72, 124] on span "INTEGRACION -> [GEOGRAPHIC_DATA]" at bounding box center [179, 125] width 315 height 20
click at [15, 18] on mat-icon "menu" at bounding box center [19, 21] width 17 height 17
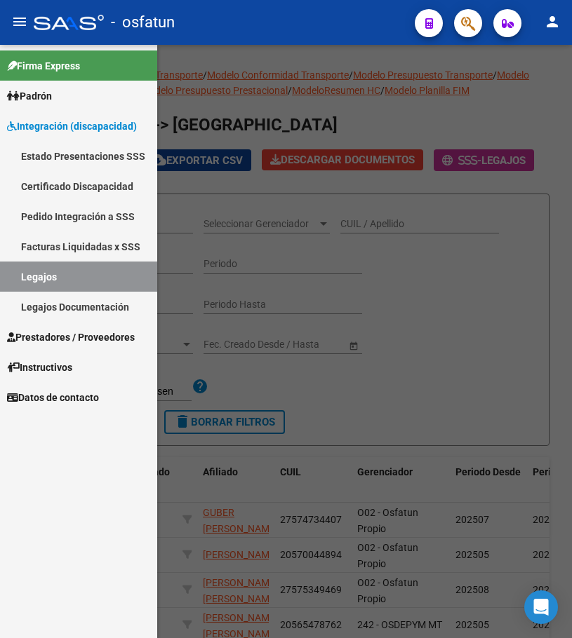
click at [33, 95] on span "Padrón" at bounding box center [29, 95] width 45 height 15
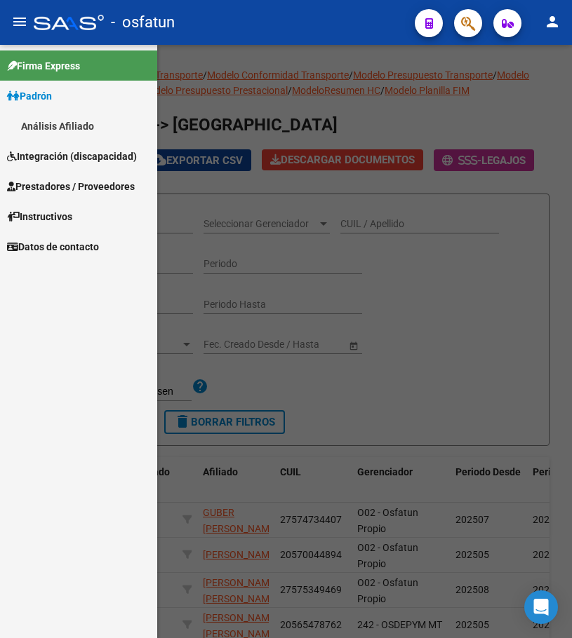
click at [45, 122] on link "Análisis Afiliado" at bounding box center [78, 126] width 157 height 30
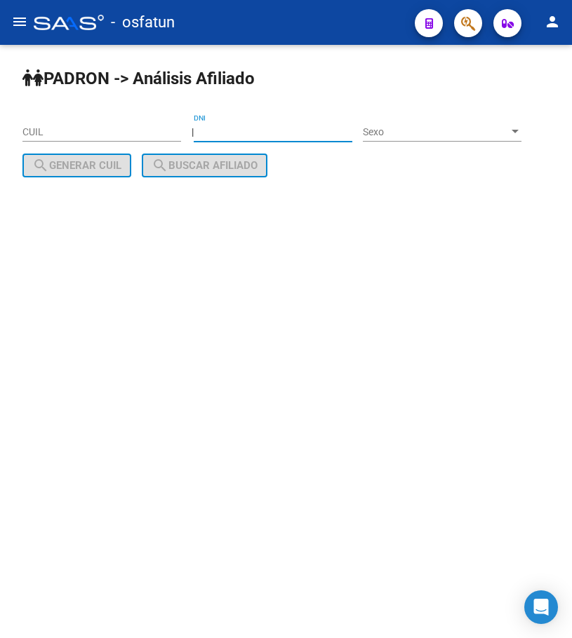
click at [255, 126] on input "DNI" at bounding box center [273, 132] width 159 height 12
click at [301, 126] on input "DNI" at bounding box center [273, 132] width 159 height 12
click at [109, 126] on input "CUIL" at bounding box center [101, 132] width 159 height 12
paste input "20-50726151-6"
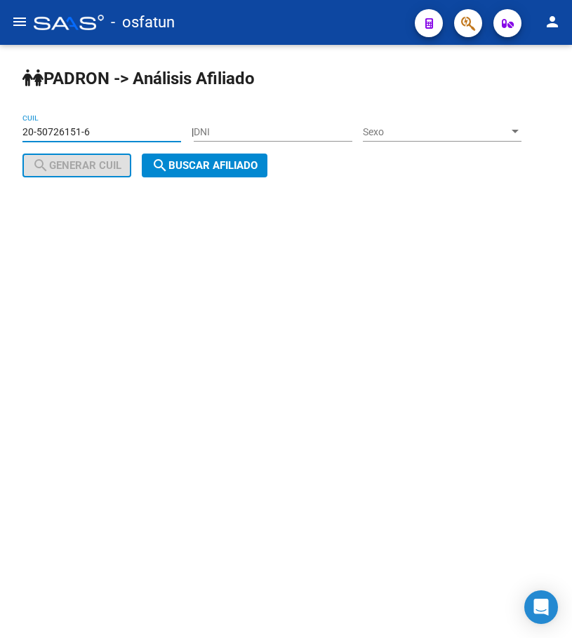
type input "20-50726151-6"
click at [198, 163] on span "search Buscar afiliado" at bounding box center [205, 165] width 106 height 13
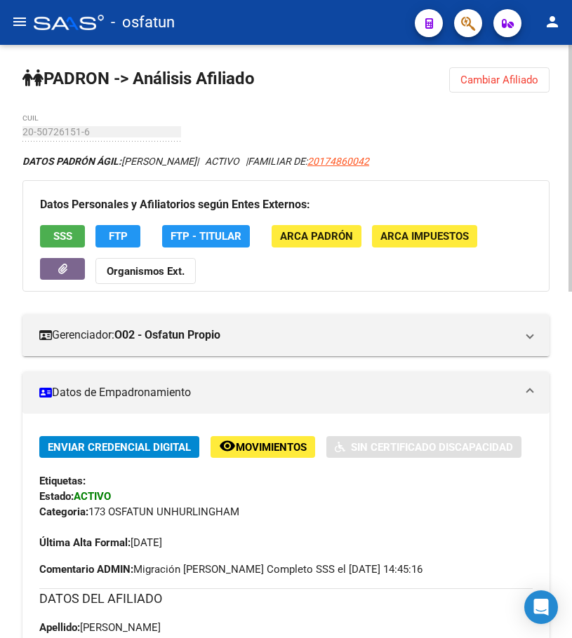
click at [58, 239] on span "SSS" at bounding box center [62, 237] width 19 height 13
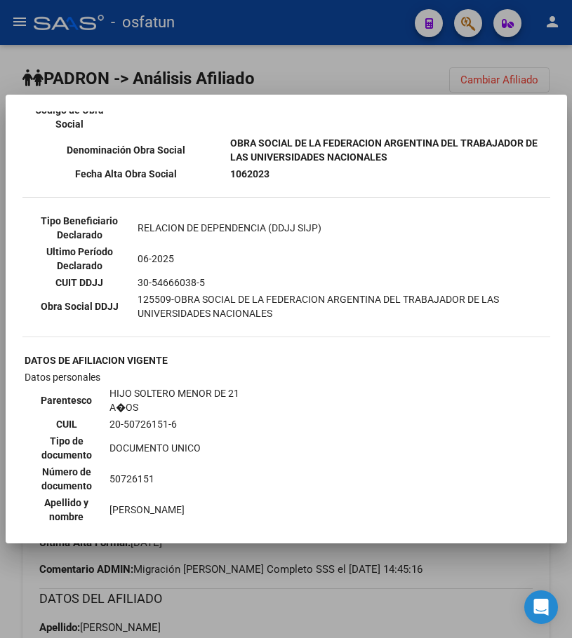
scroll to position [351, 0]
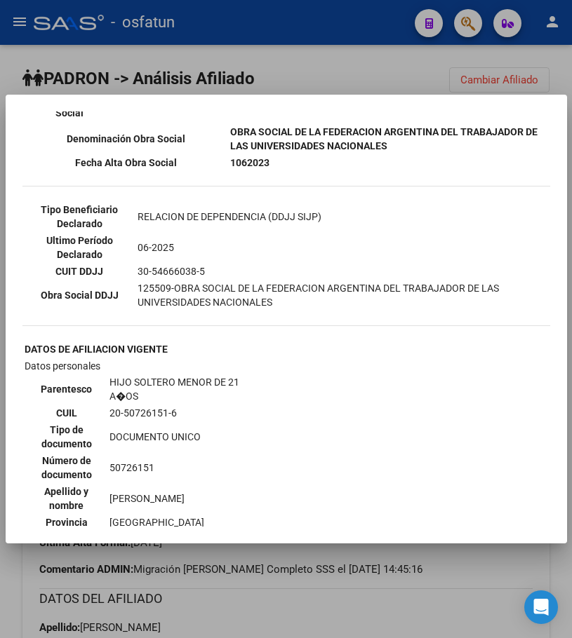
click at [421, 589] on div at bounding box center [286, 319] width 572 height 638
